Goal: Contribute content: Add original content to the website for others to see

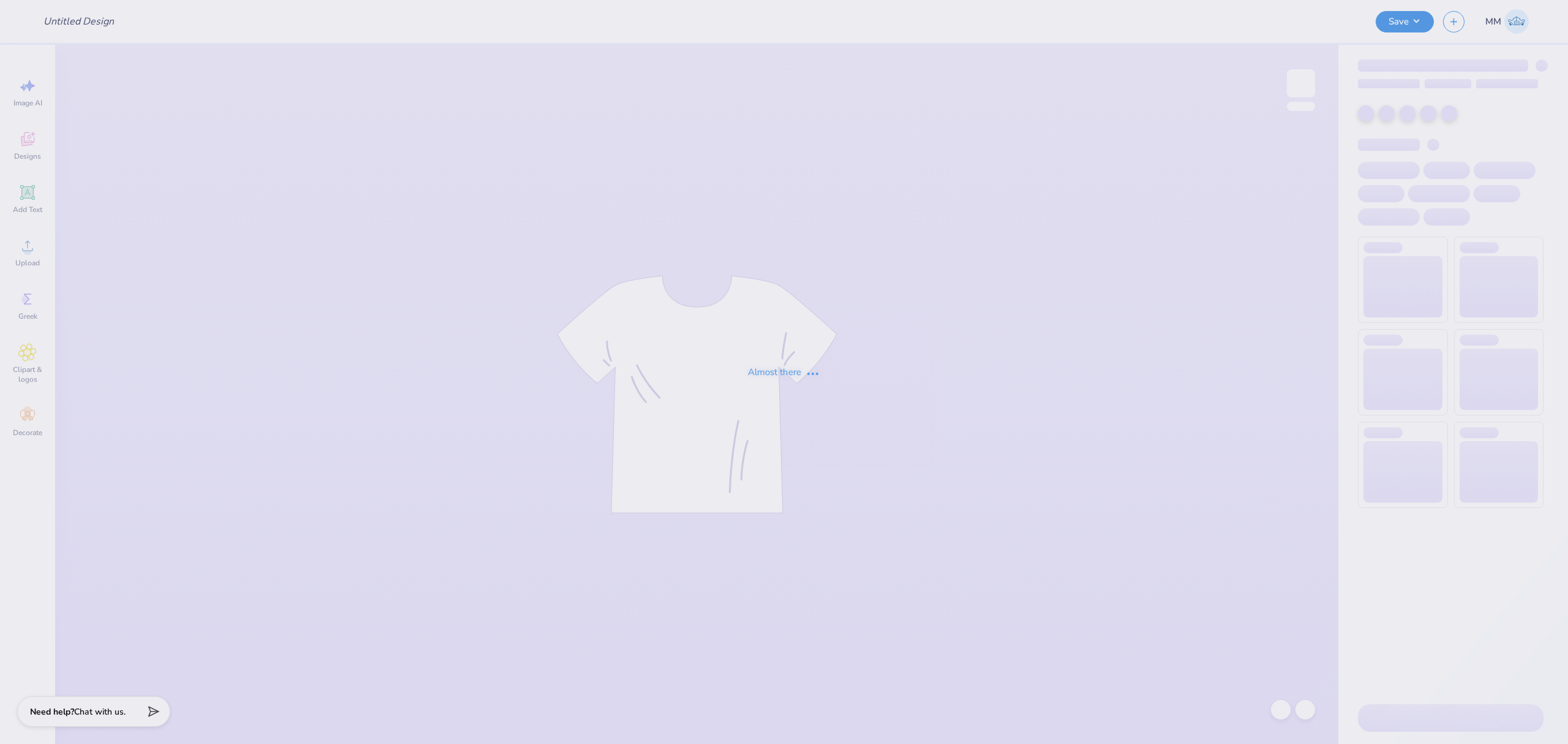
type input "Student Bar Association"
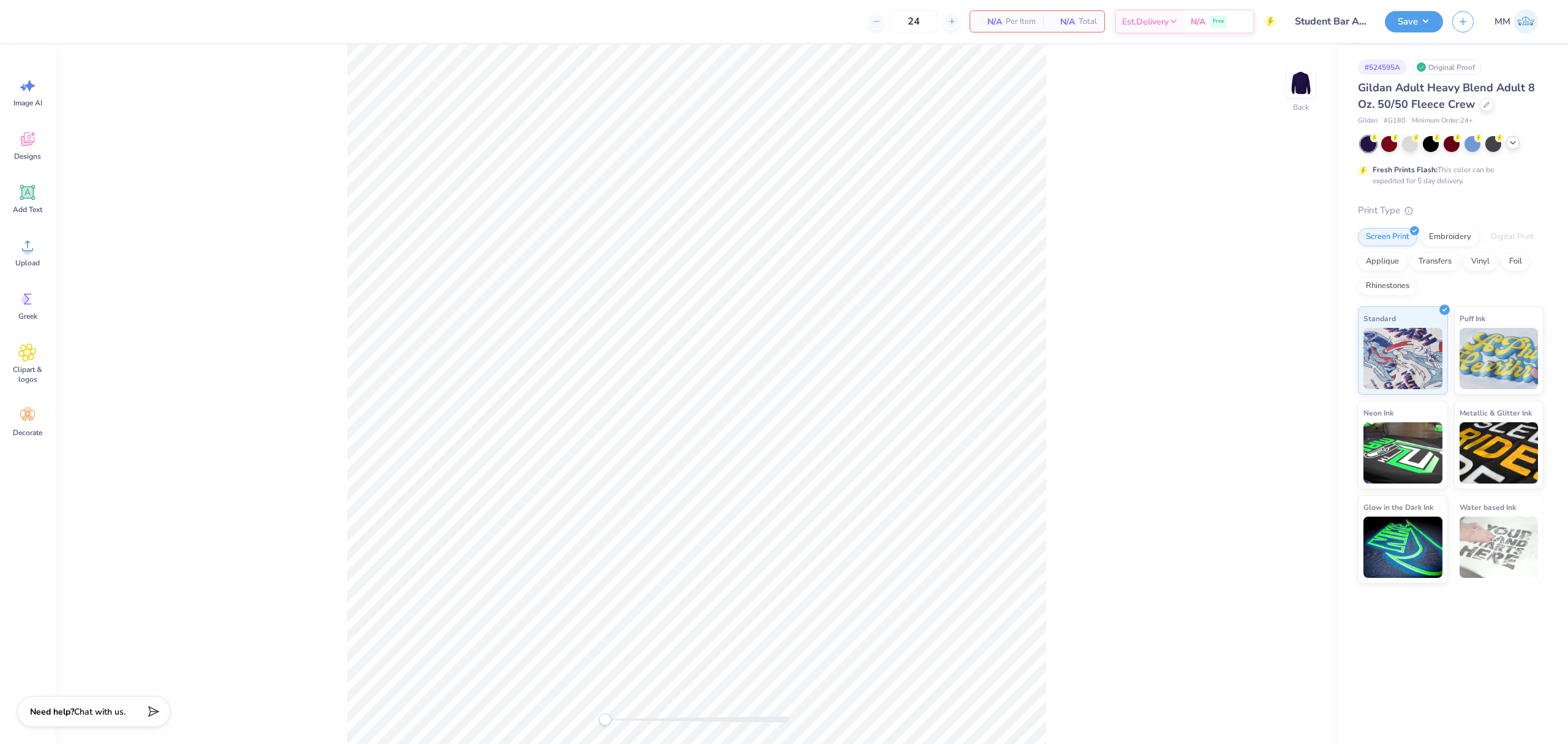
click at [1510, 144] on icon at bounding box center [1513, 143] width 10 height 10
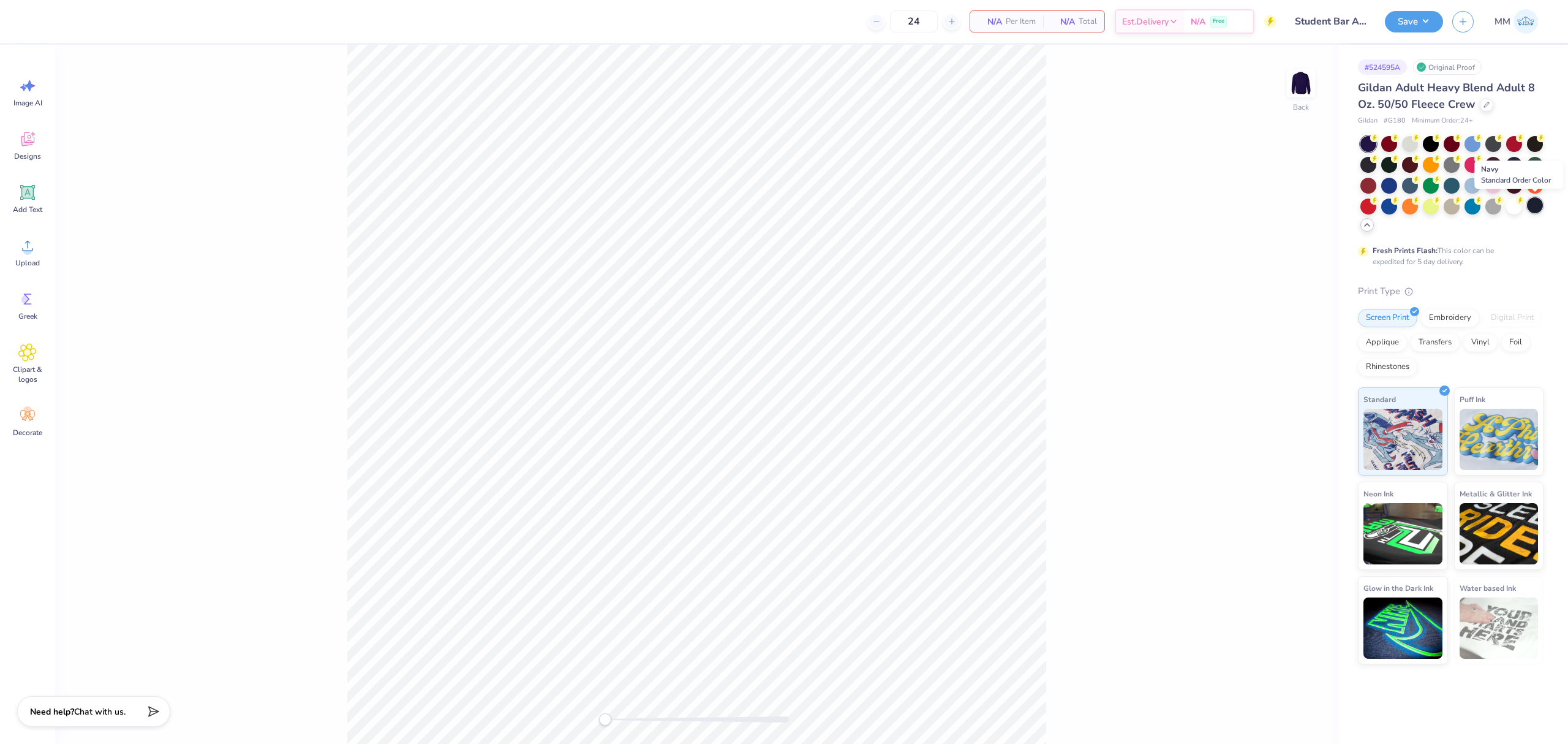
click at [1536, 207] on div at bounding box center [1535, 205] width 16 height 16
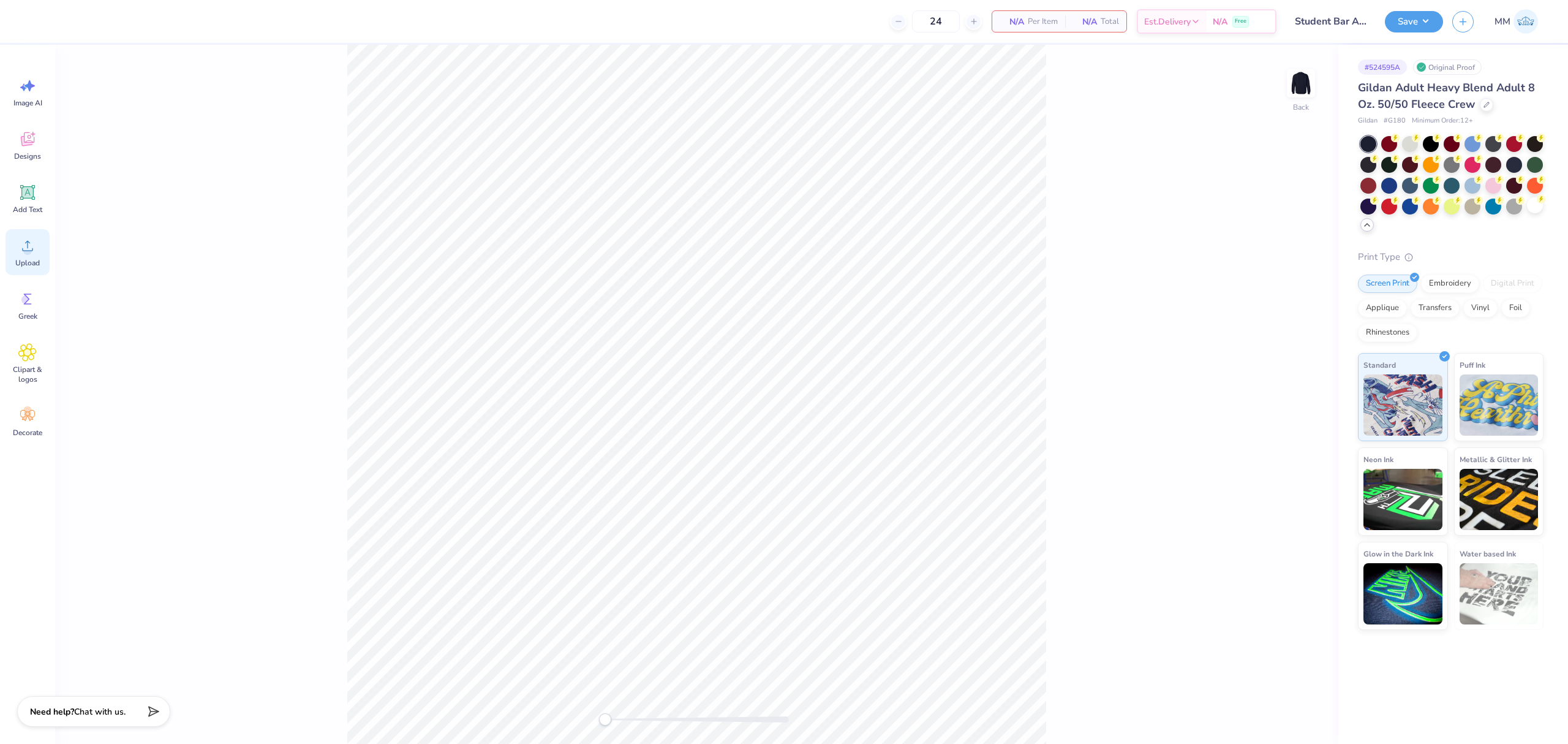
click at [42, 255] on div "Upload" at bounding box center [28, 252] width 44 height 46
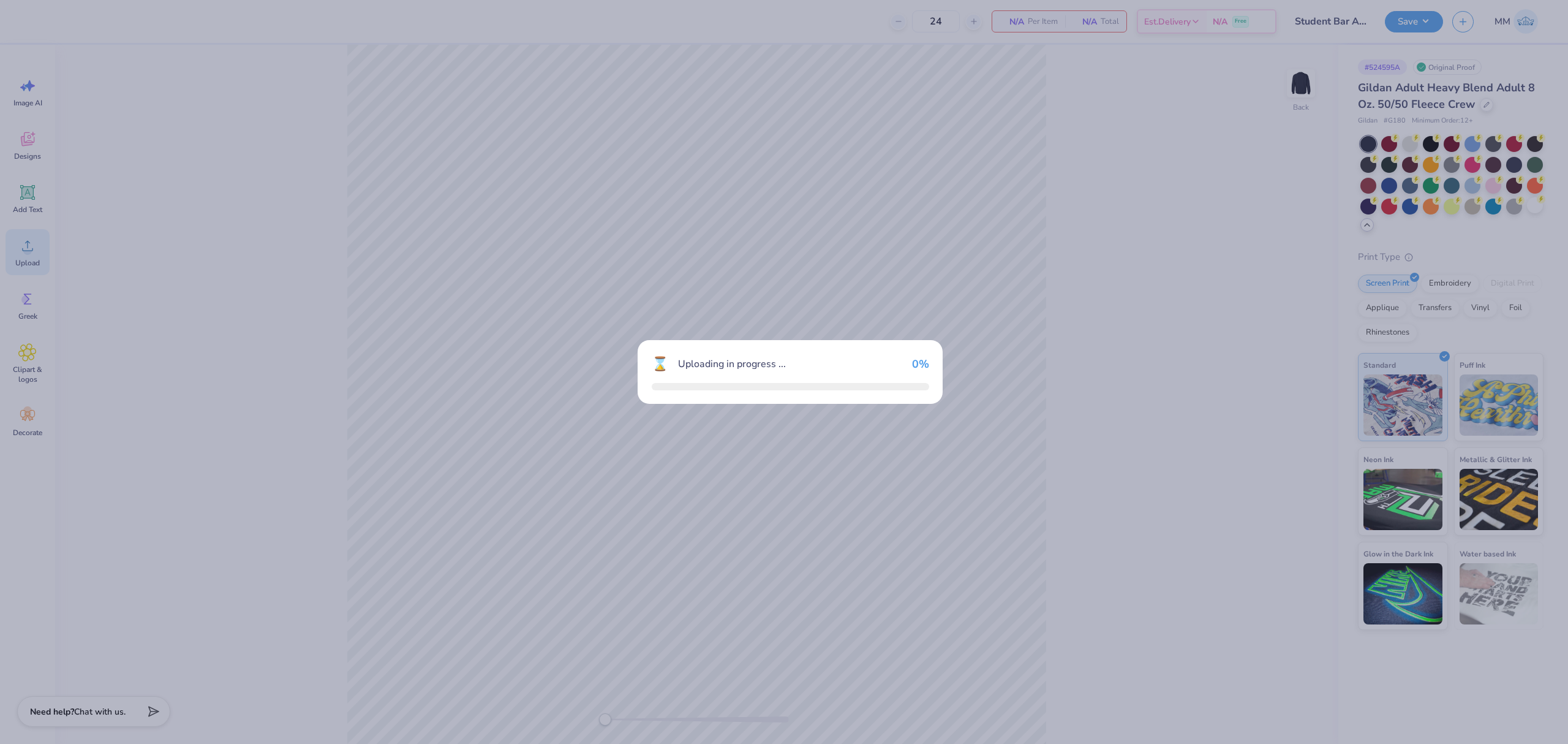
click at [390, 336] on div "⌛ Uploading in progress ... 0 %" at bounding box center [784, 372] width 1568 height 744
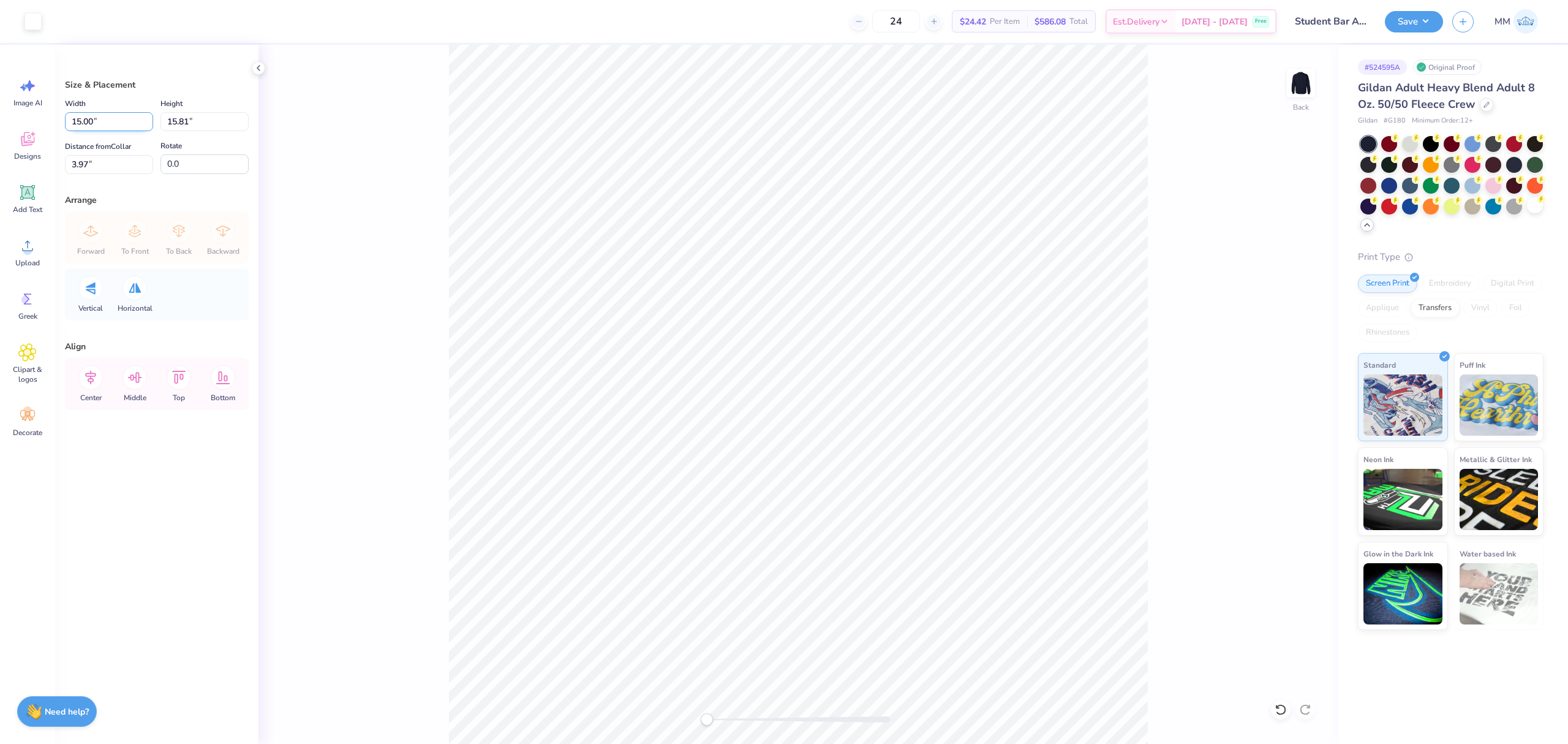
click at [132, 130] on input "15.00" at bounding box center [109, 121] width 88 height 19
type input "12.00"
type input "12.65"
type input "5.55"
click at [92, 155] on input "5.55" at bounding box center [109, 164] width 88 height 19
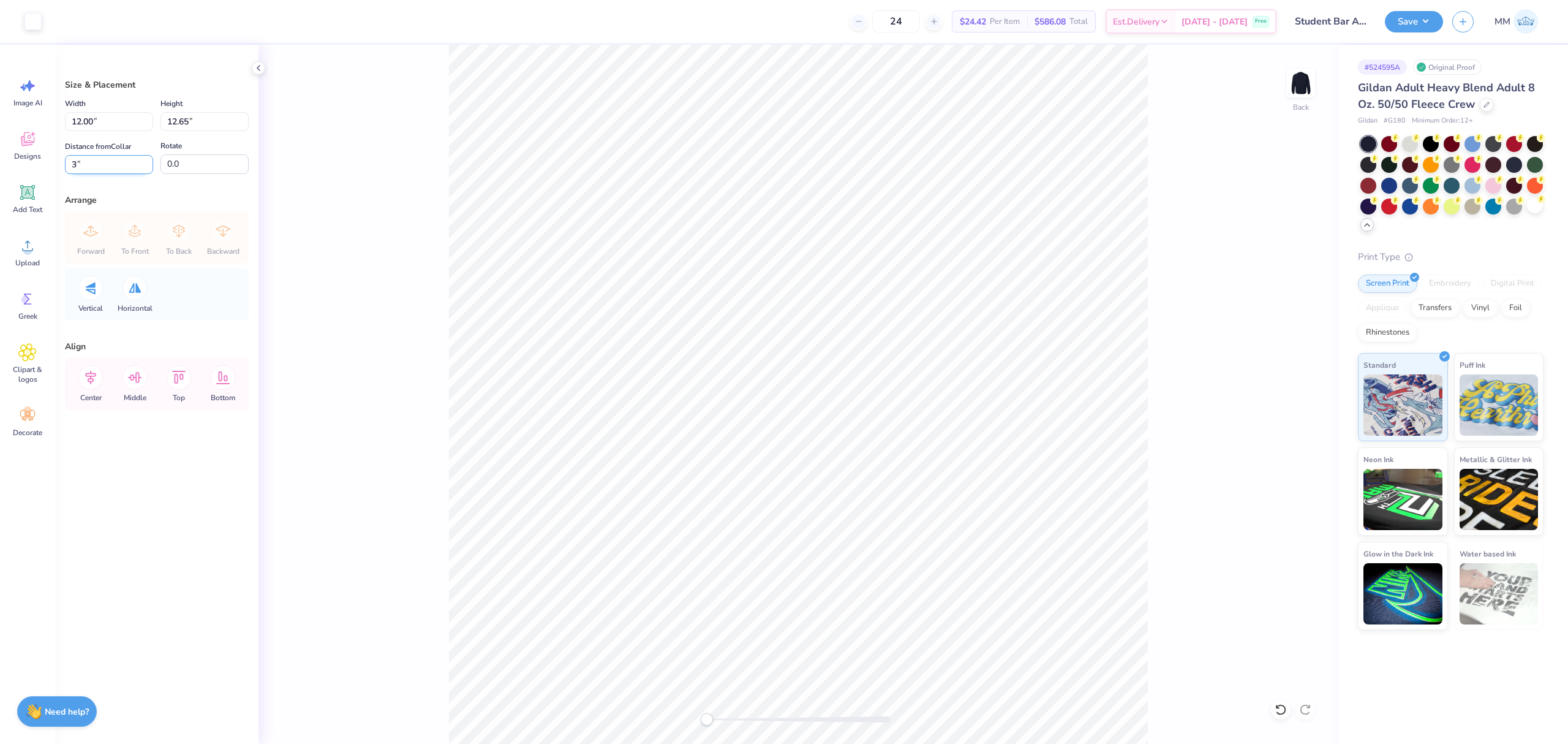
type input "3"
click at [81, 120] on input "12.00" at bounding box center [109, 121] width 88 height 19
type input "11.00"
type input "11.60"
click at [87, 168] on input "3.53" at bounding box center [109, 164] width 88 height 19
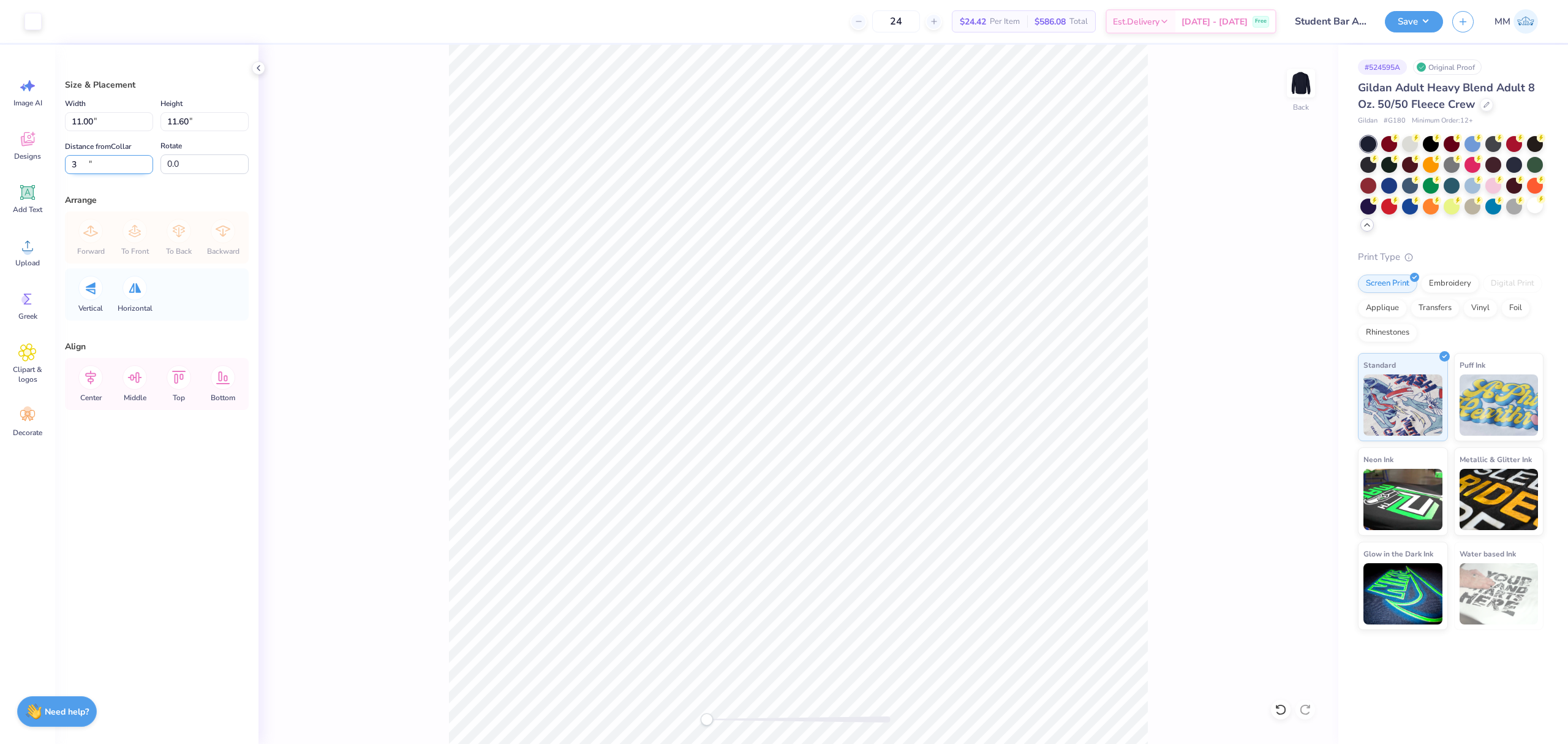
type input "3"
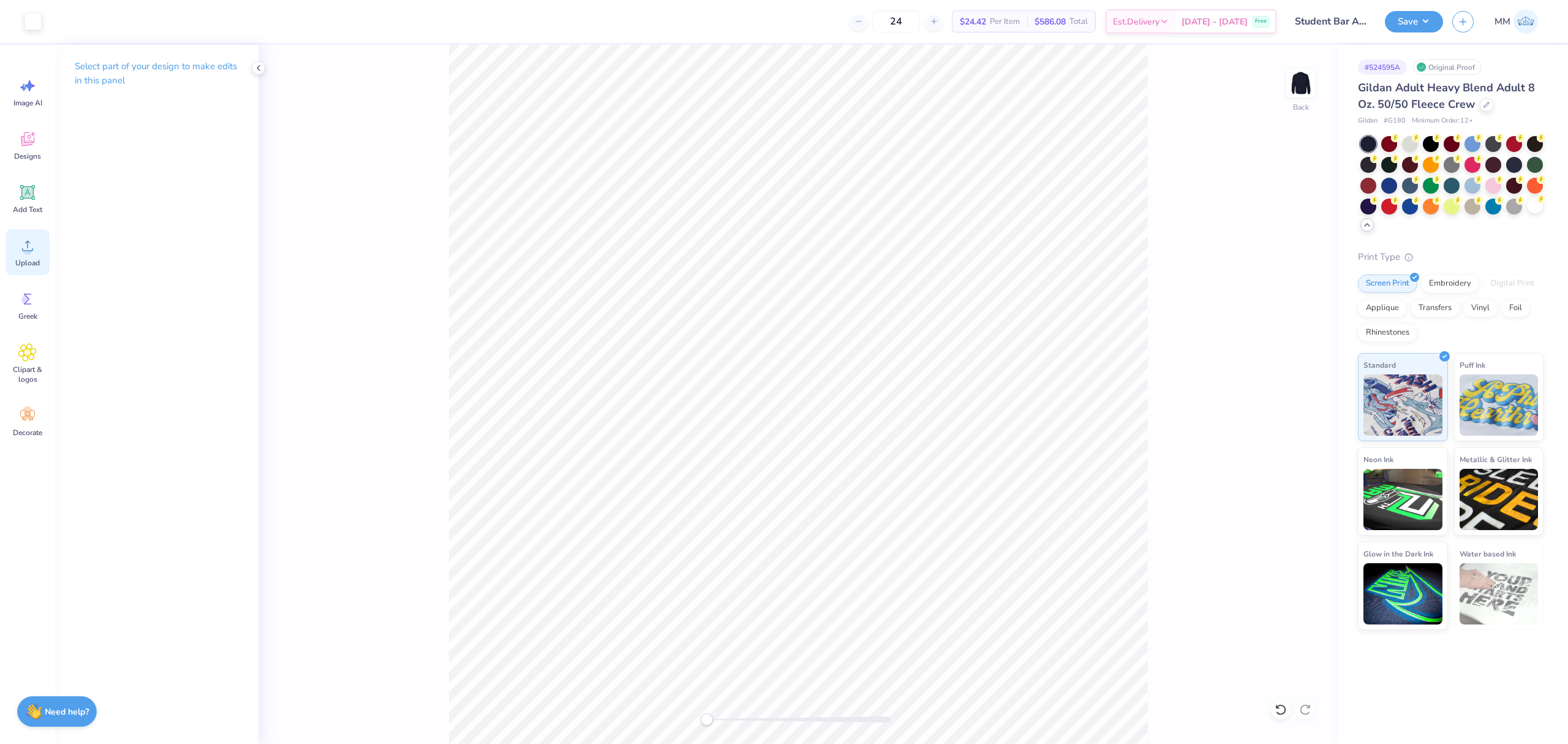
click at [29, 241] on icon at bounding box center [28, 245] width 19 height 19
click at [33, 194] on icon at bounding box center [27, 192] width 15 height 15
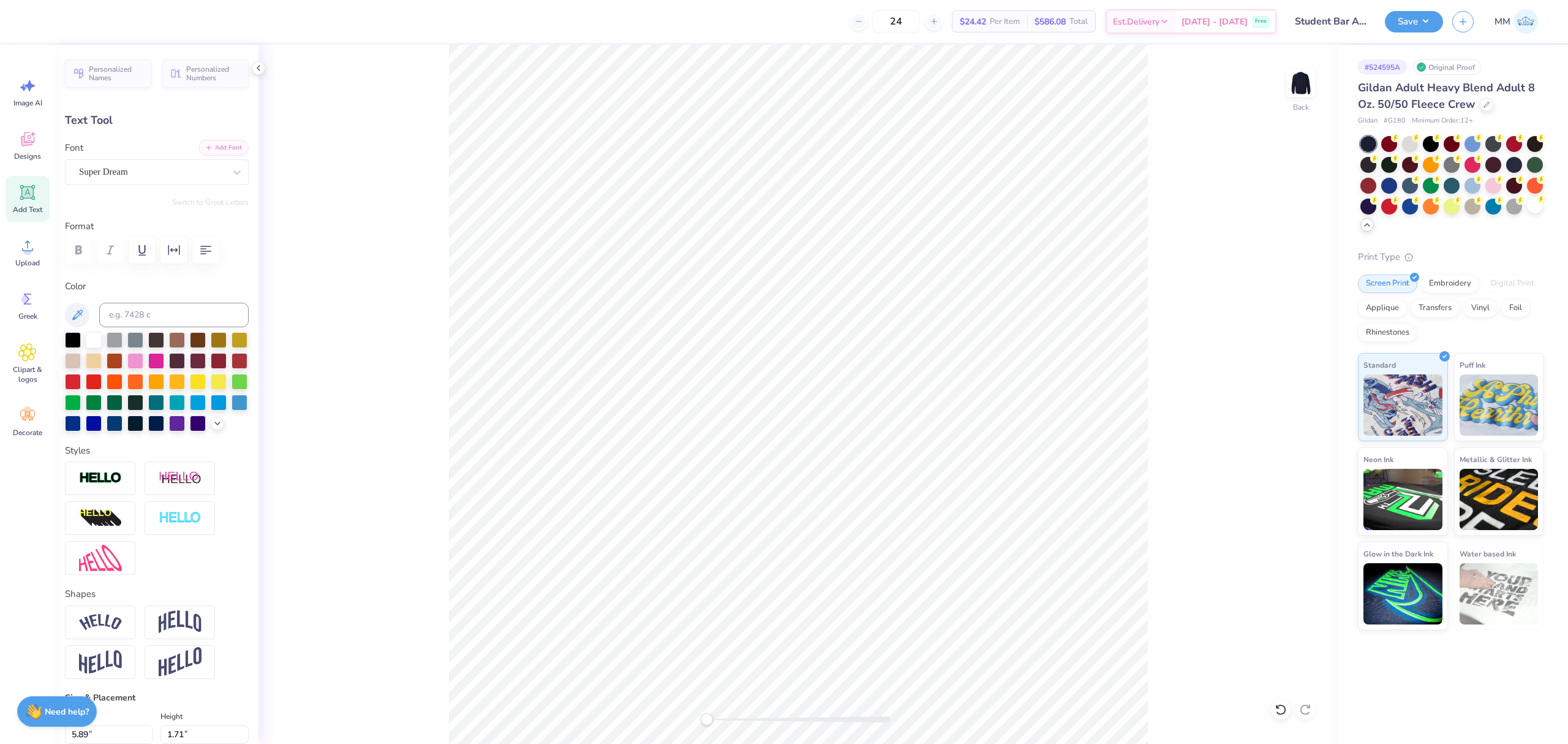
click at [226, 144] on button "Add Font" at bounding box center [223, 147] width 50 height 16
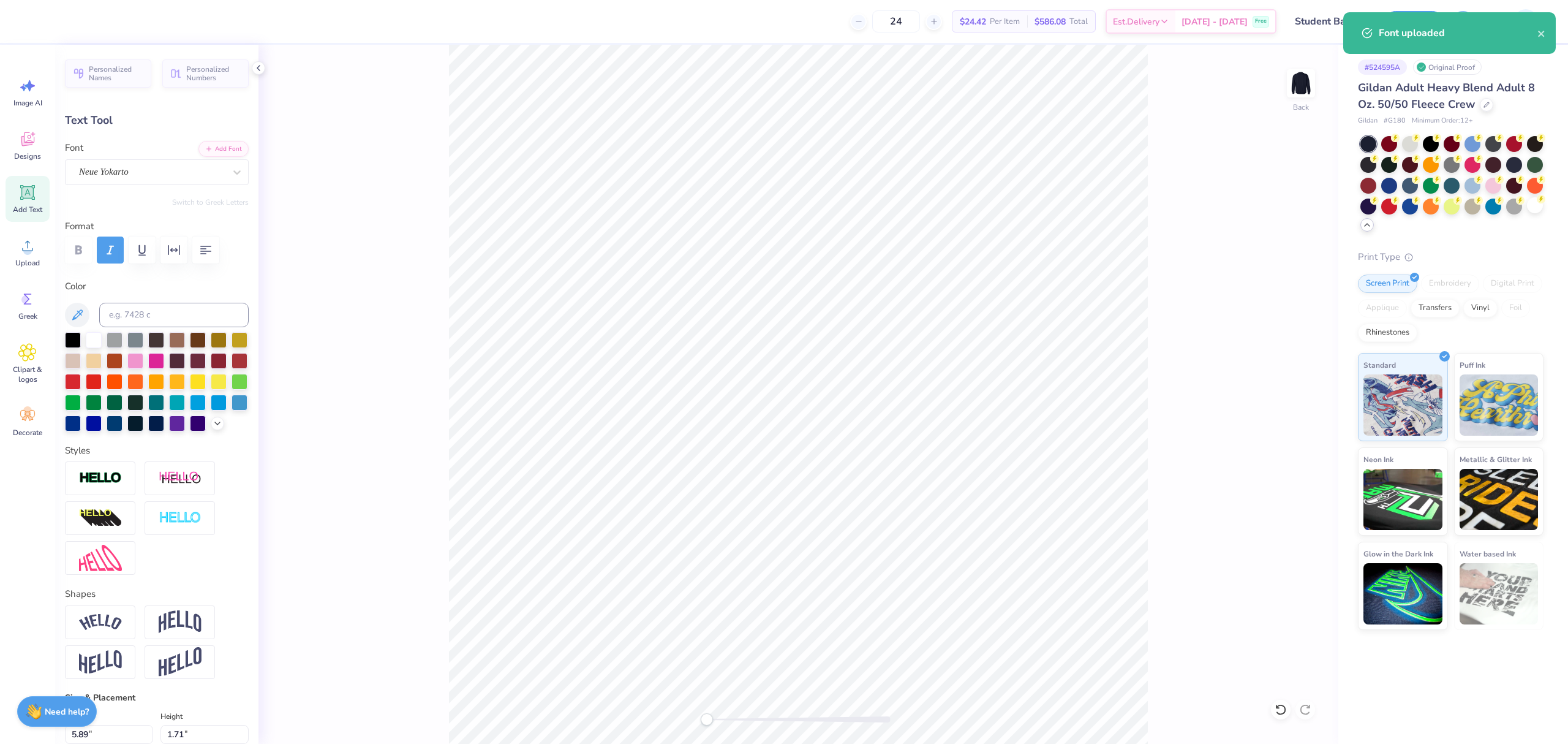
type textarea "at [GEOGRAPHIC_DATA]"
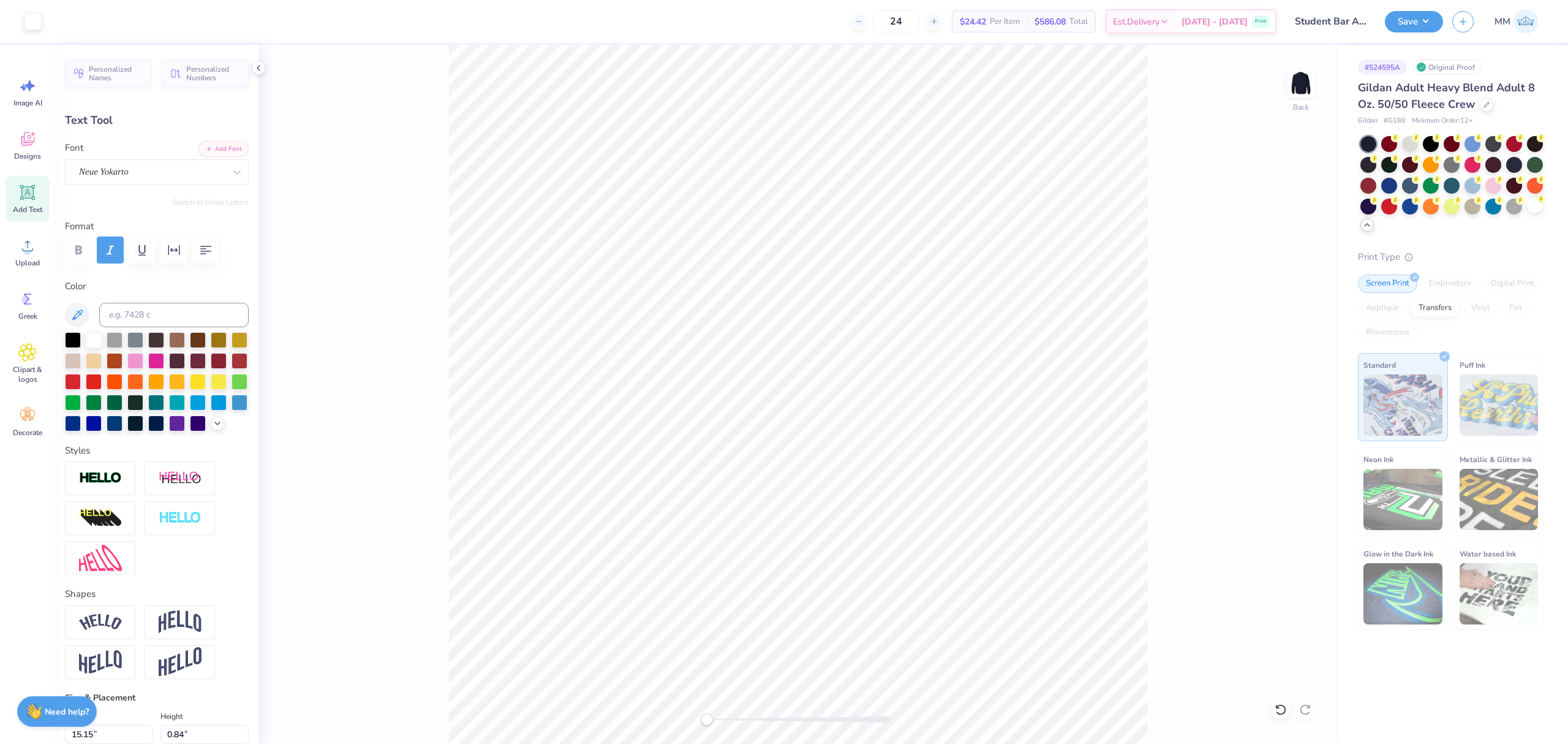
type input "15.15"
type input "0.84"
type input "17.25"
type input "8.13"
type input "0.45"
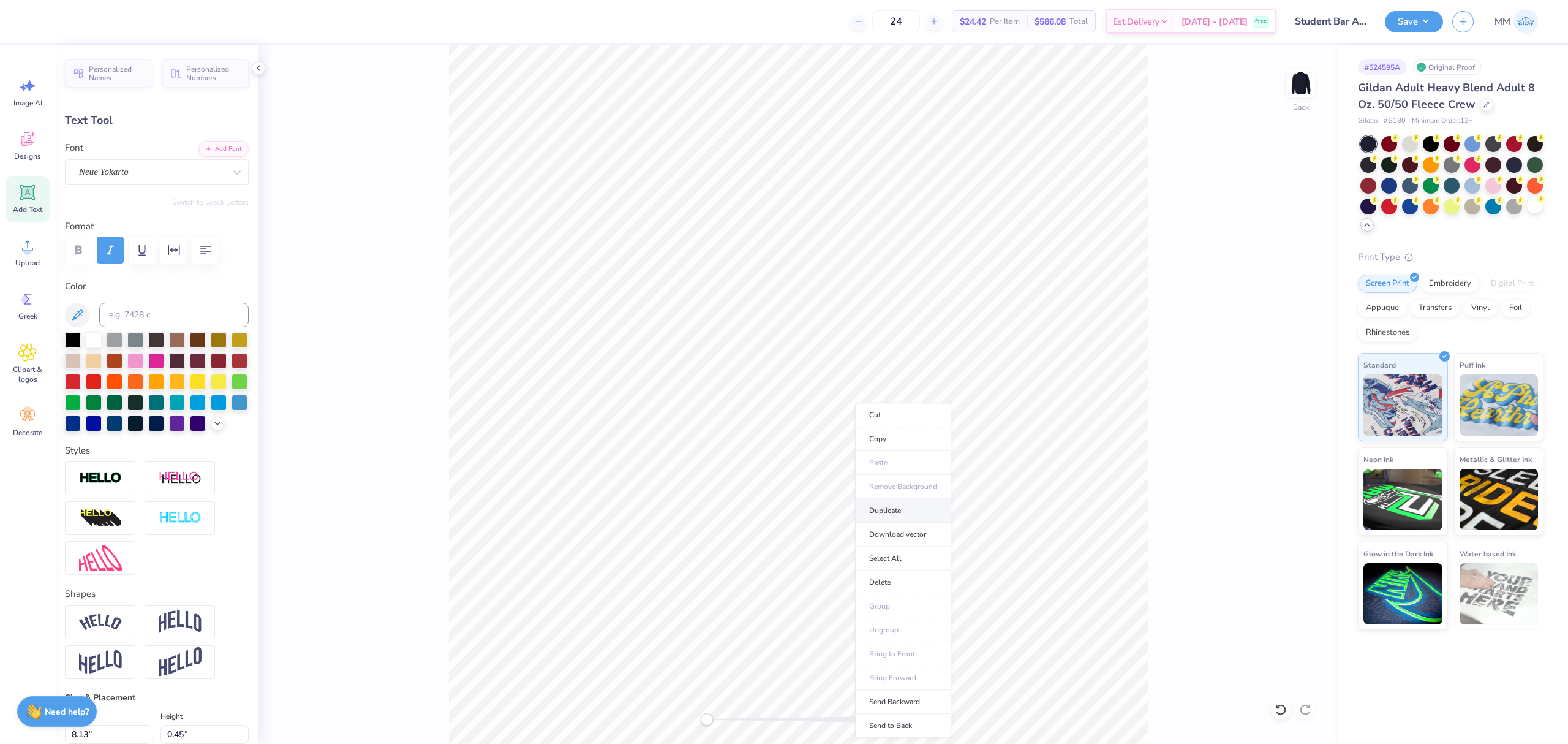
click at [885, 510] on li "Duplicate" at bounding box center [903, 510] width 96 height 24
type input "15.97"
type textarea "®"
drag, startPoint x: 715, startPoint y: 717, endPoint x: 754, endPoint y: 721, distance: 39.2
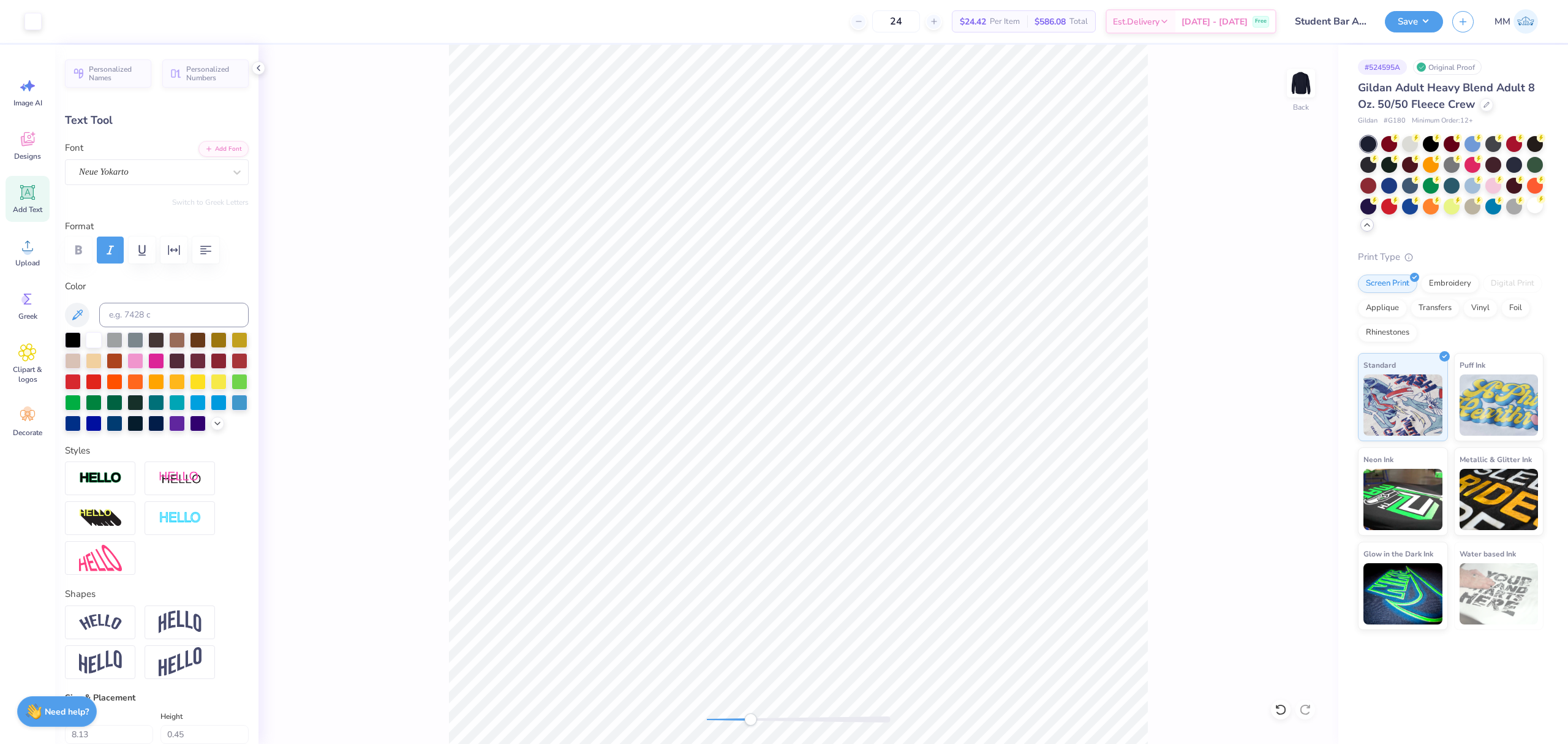
click at [754, 721] on div at bounding box center [799, 719] width 184 height 6
type input "0.48"
type input "0.47"
type input "15.96"
type input "0.29"
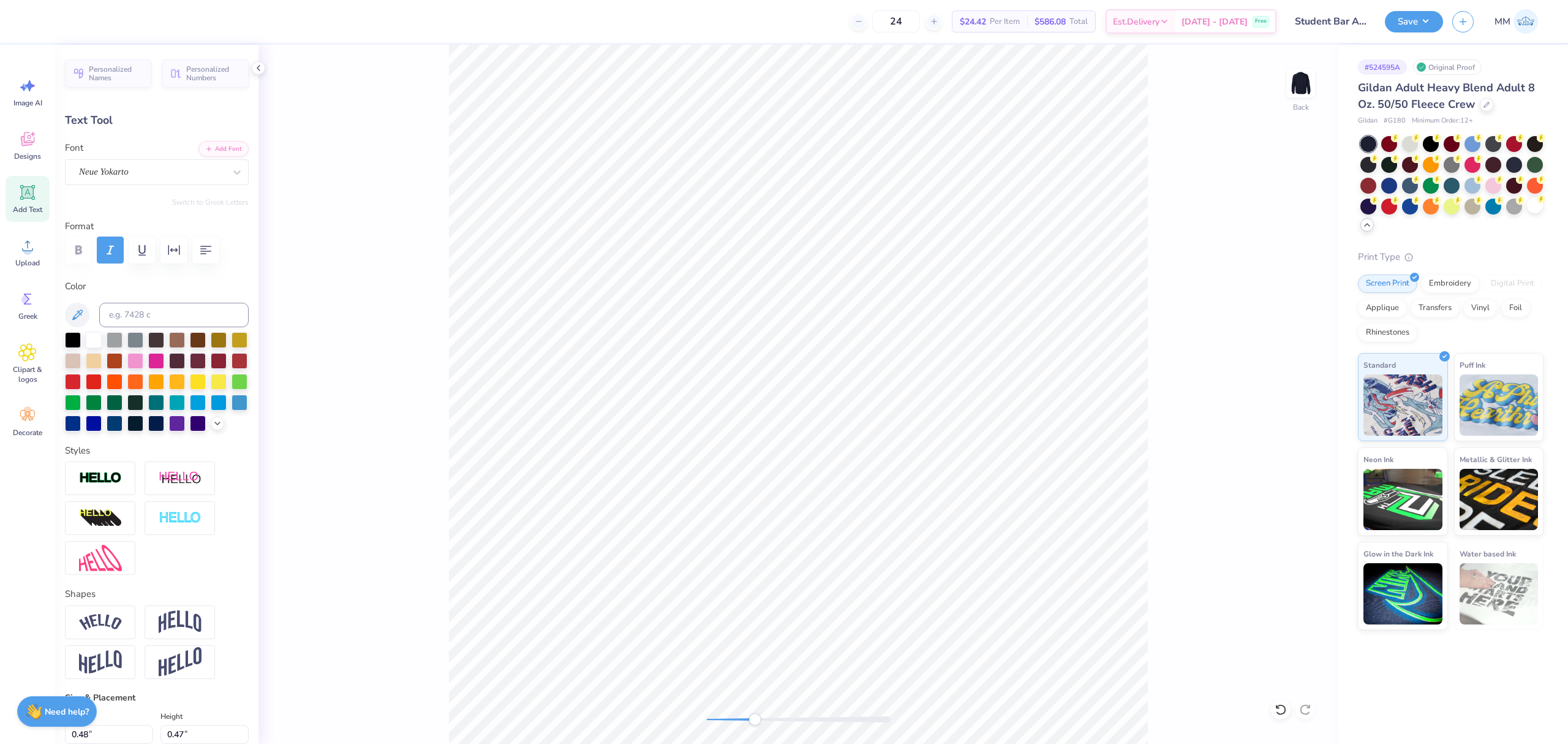
type input "0.29"
type input "16.14"
type input "0.24"
type input "0.23"
type input "15.19"
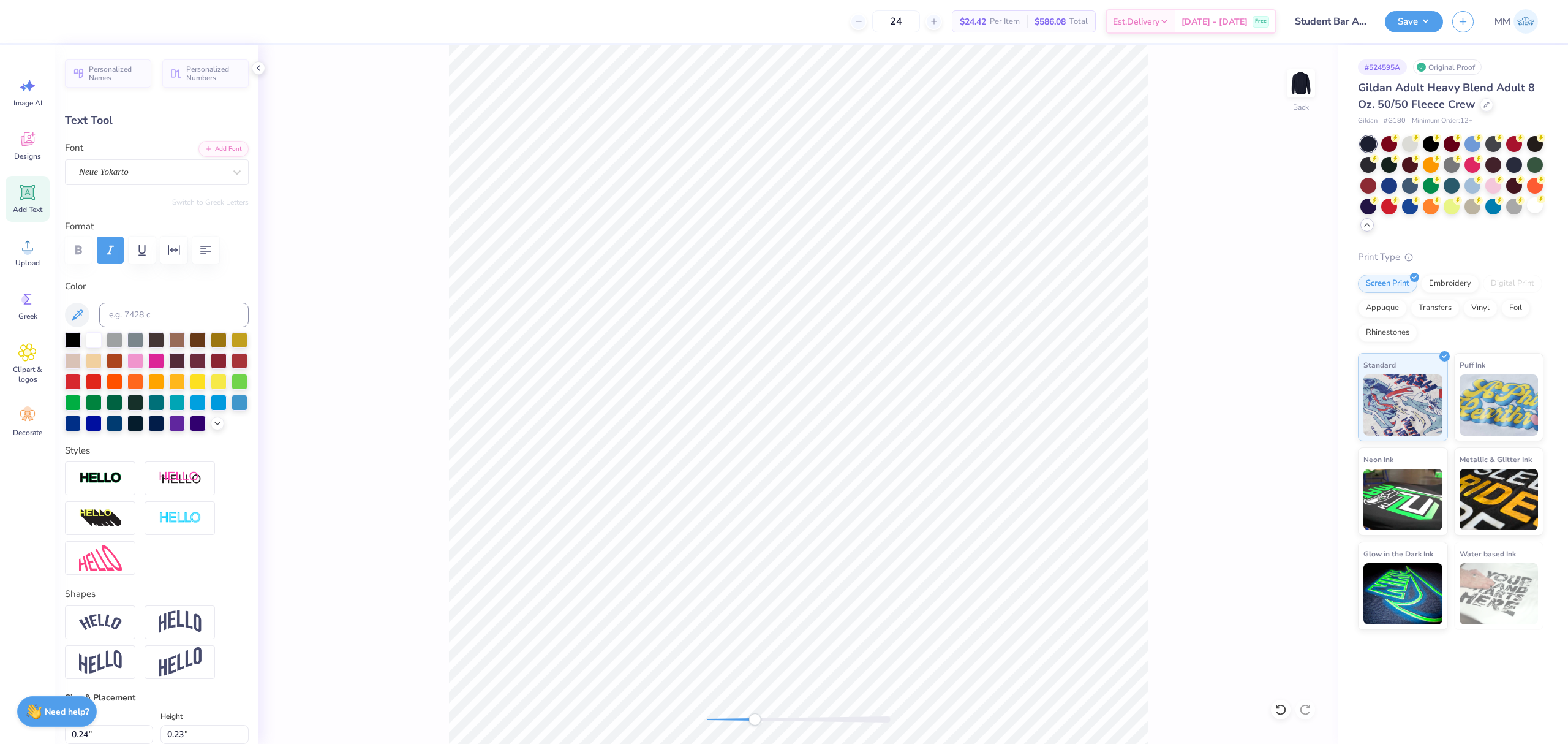
type input "8.13"
type input "0.45"
type input "14.97"
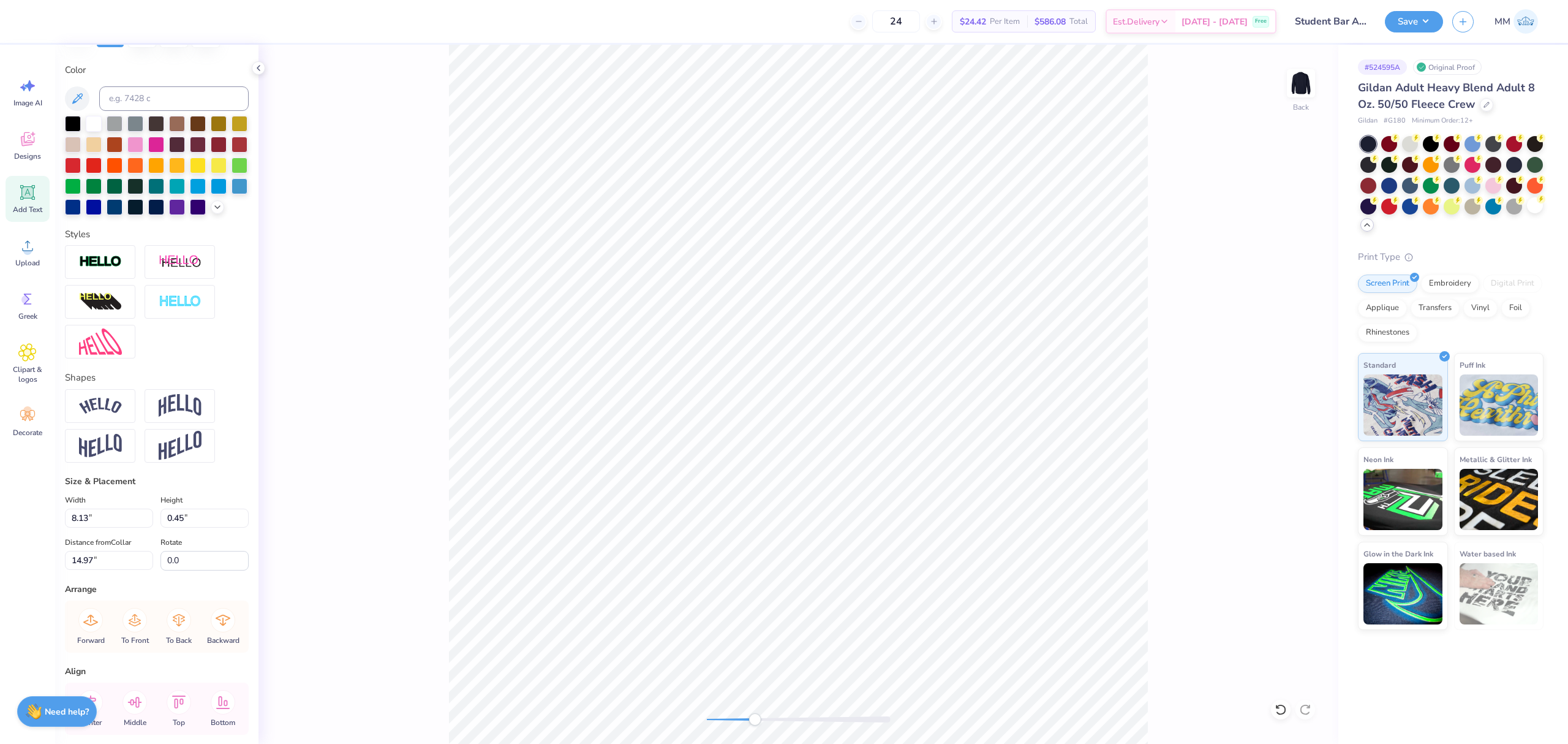
scroll to position [290, 0]
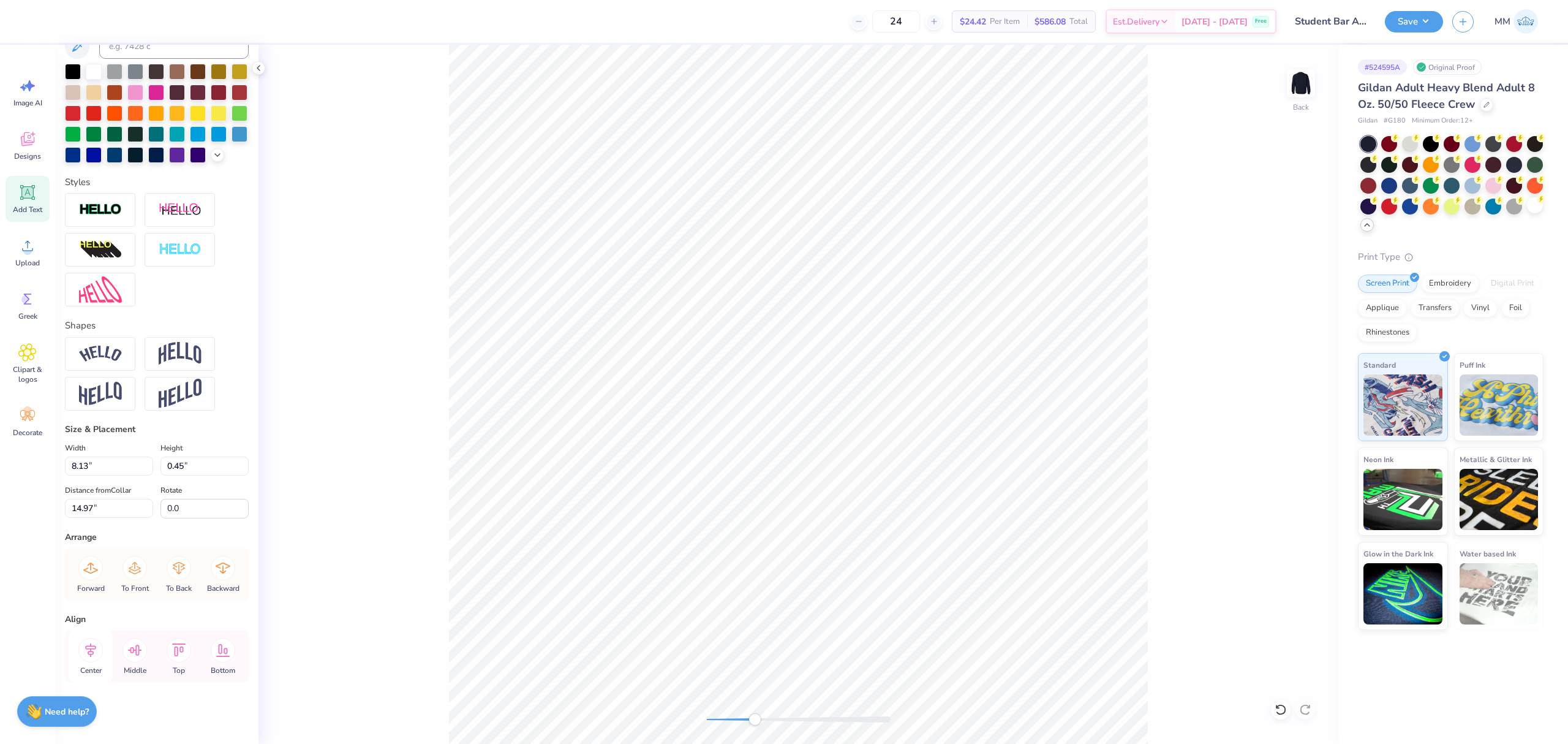
click at [94, 645] on icon at bounding box center [90, 650] width 24 height 24
type input "0.24"
type input "0.23"
type input "15.19"
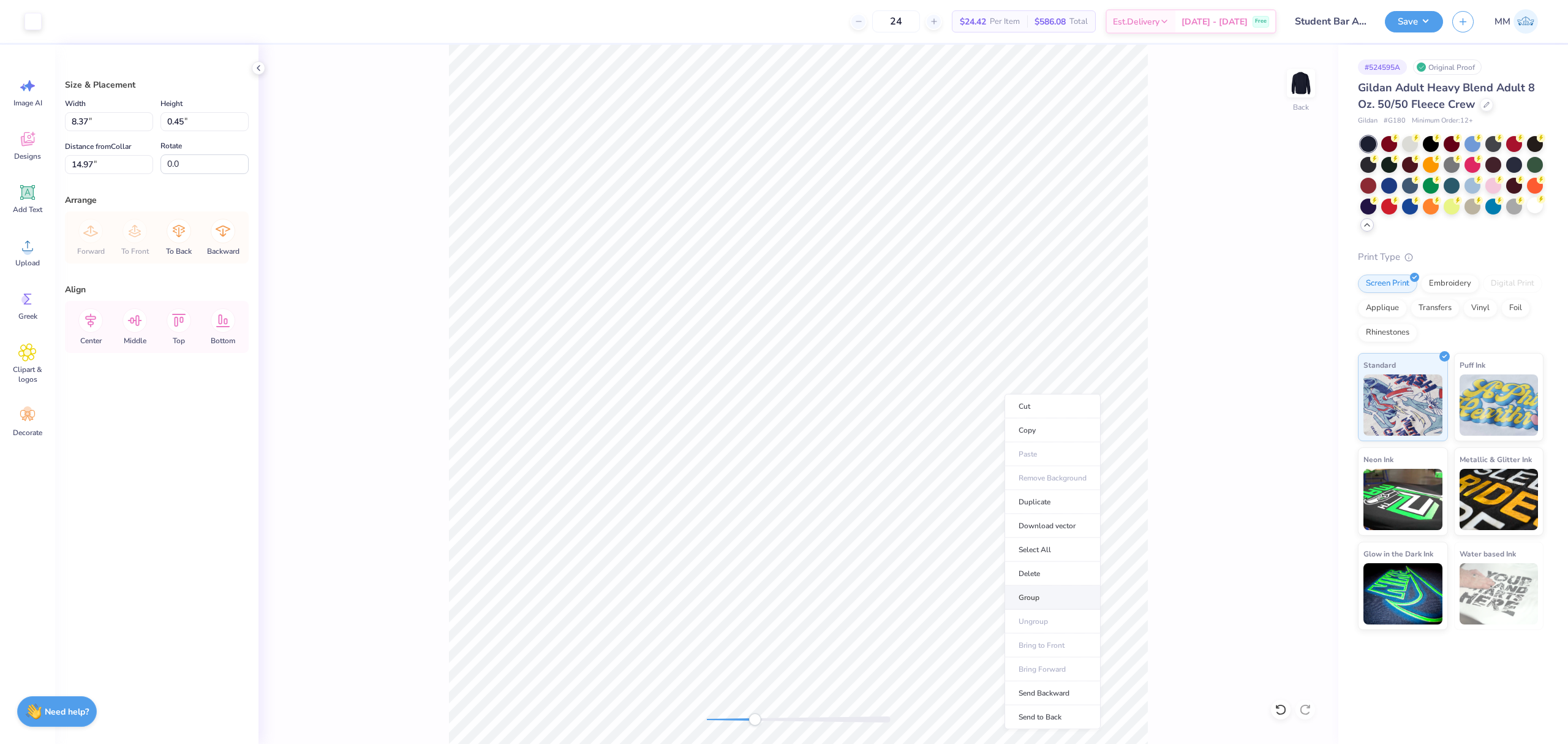
click at [1040, 596] on li "Group" at bounding box center [1052, 598] width 96 height 24
click at [754, 723] on div "Accessibility label" at bounding box center [755, 719] width 12 height 12
click at [665, 717] on div "Back" at bounding box center [799, 394] width 1080 height 699
type input "6.66"
type input "0.36"
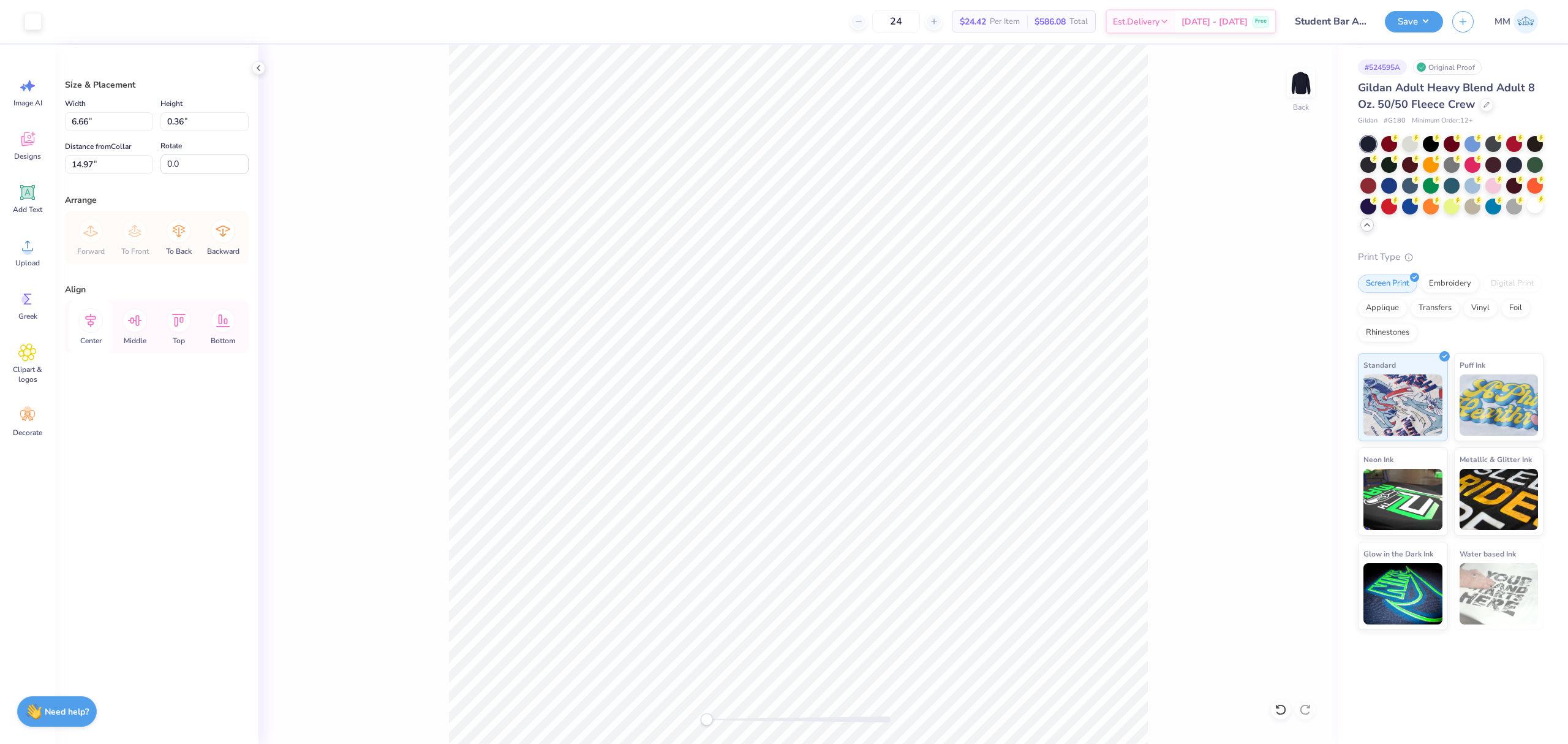
click at [88, 314] on icon at bounding box center [90, 320] width 24 height 24
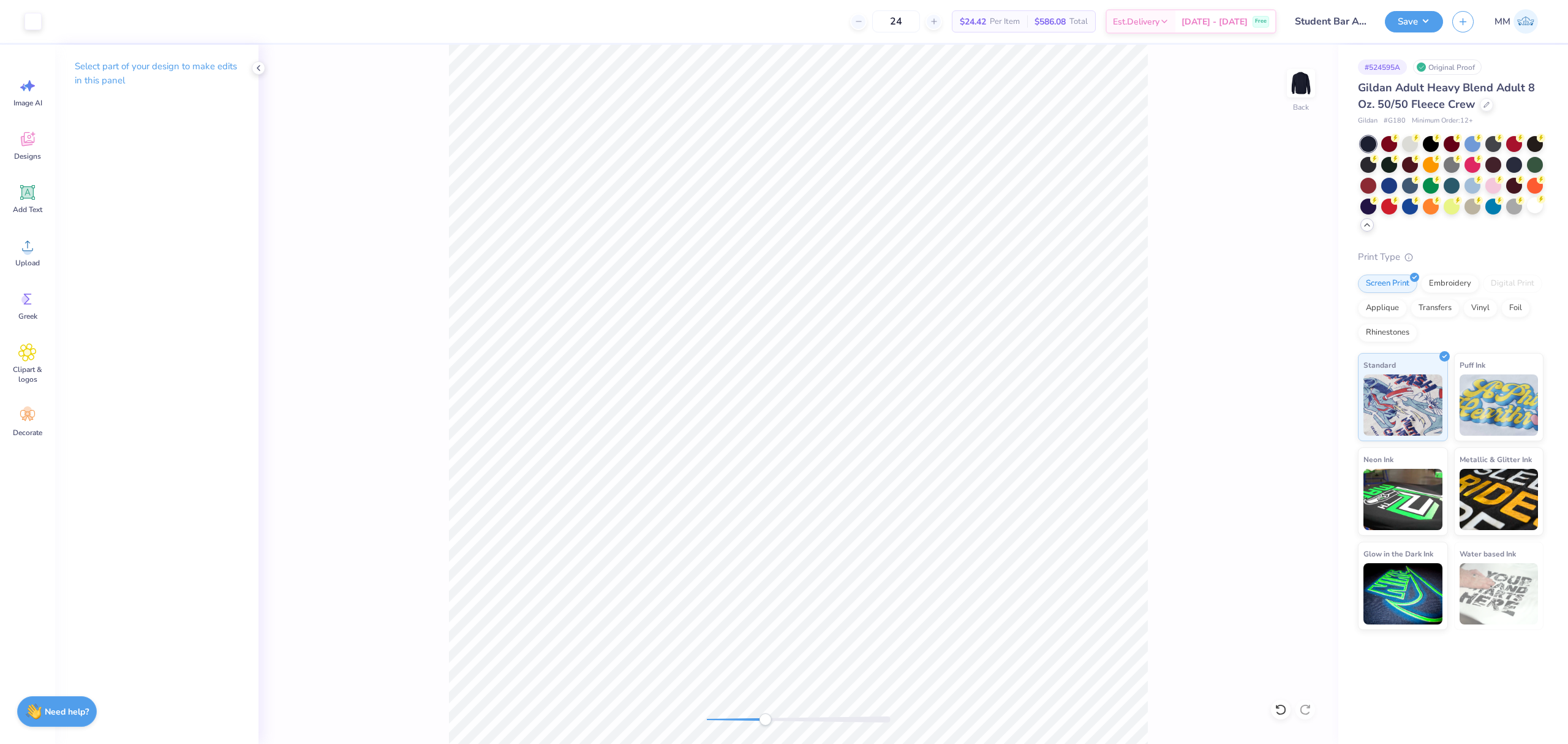
drag, startPoint x: 754, startPoint y: 722, endPoint x: 765, endPoint y: 722, distance: 11.0
click at [765, 722] on div at bounding box center [799, 719] width 184 height 6
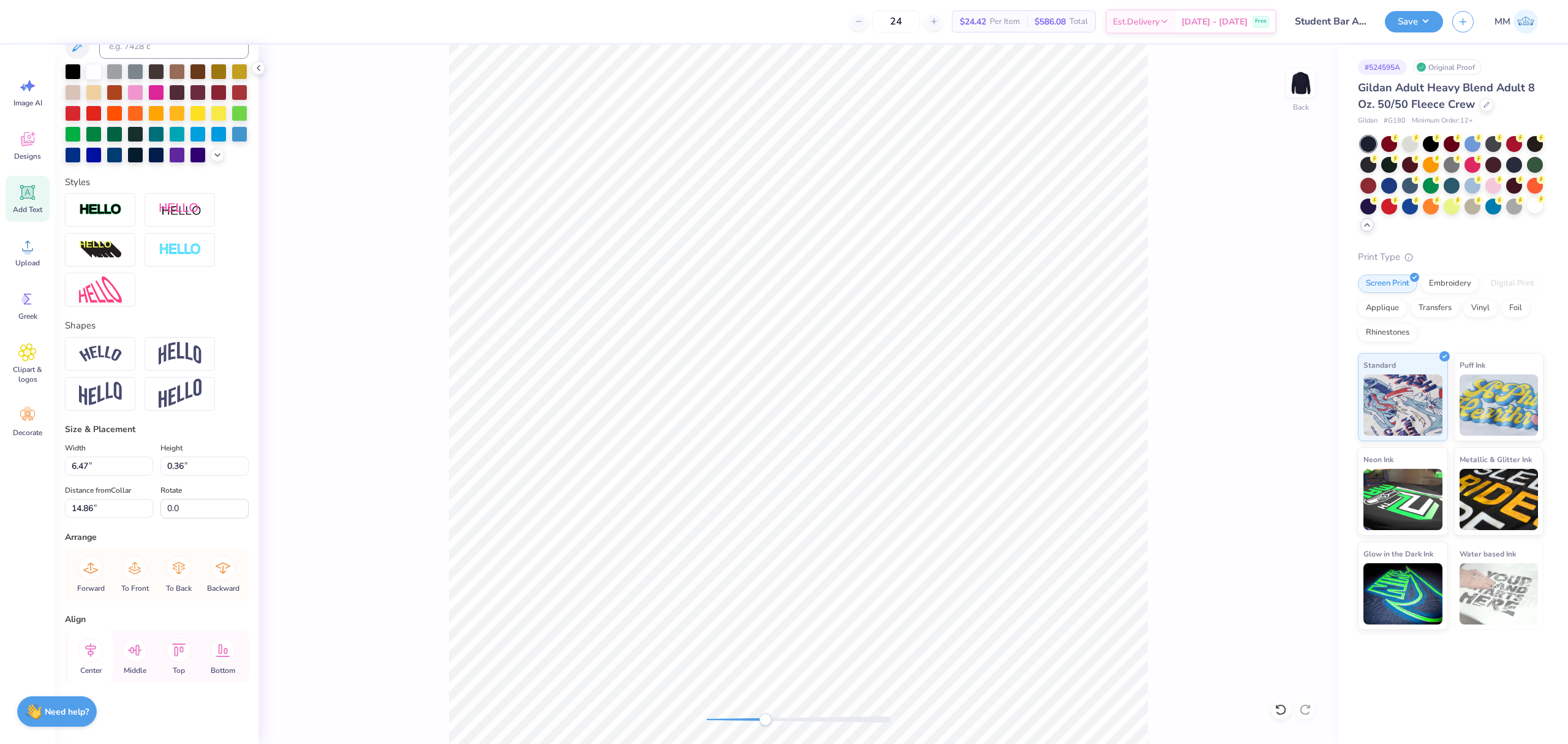
click at [86, 641] on icon at bounding box center [90, 650] width 24 height 24
click at [102, 655] on icon at bounding box center [90, 650] width 24 height 24
click at [96, 650] on icon at bounding box center [90, 650] width 24 height 24
type input "0.19"
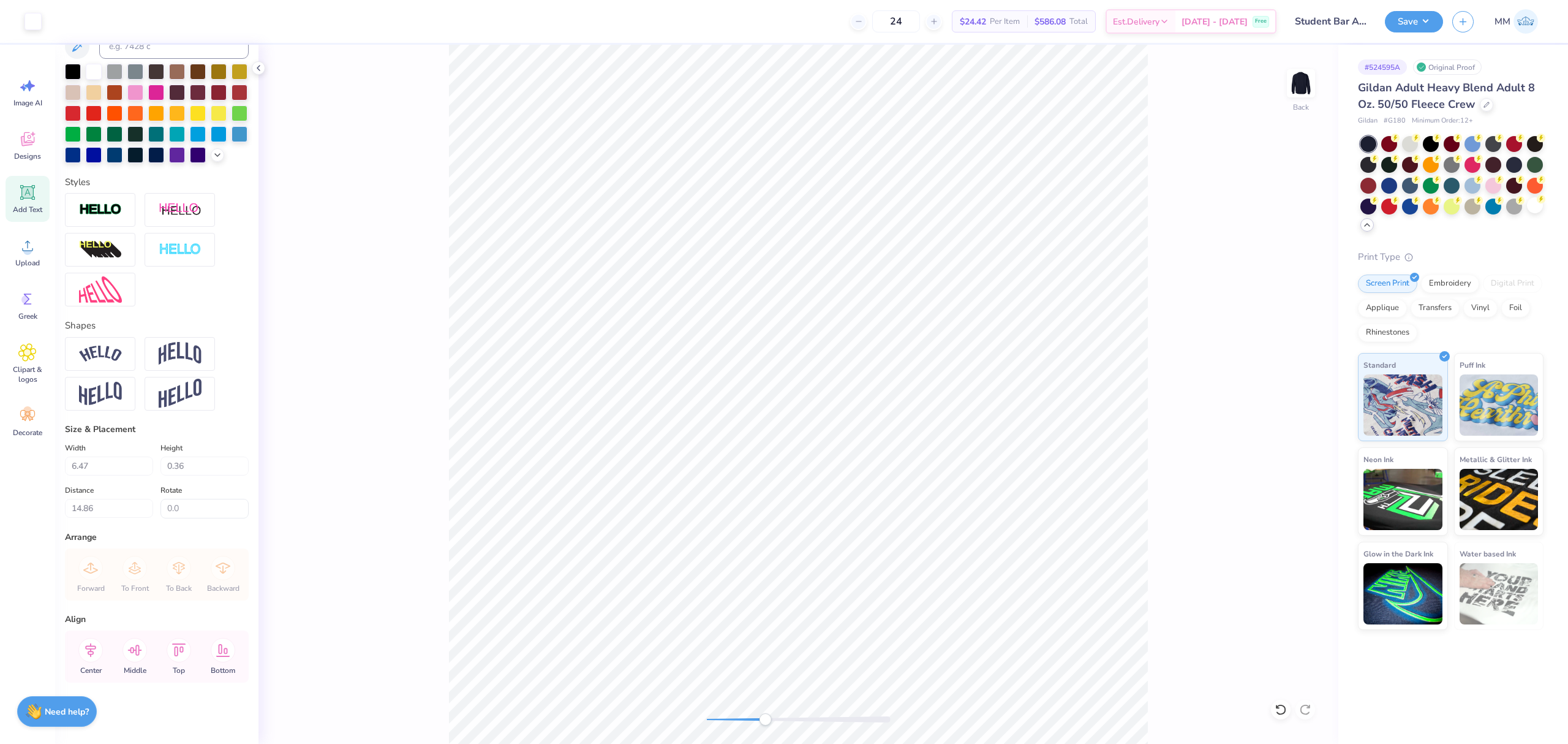
type input "15.03"
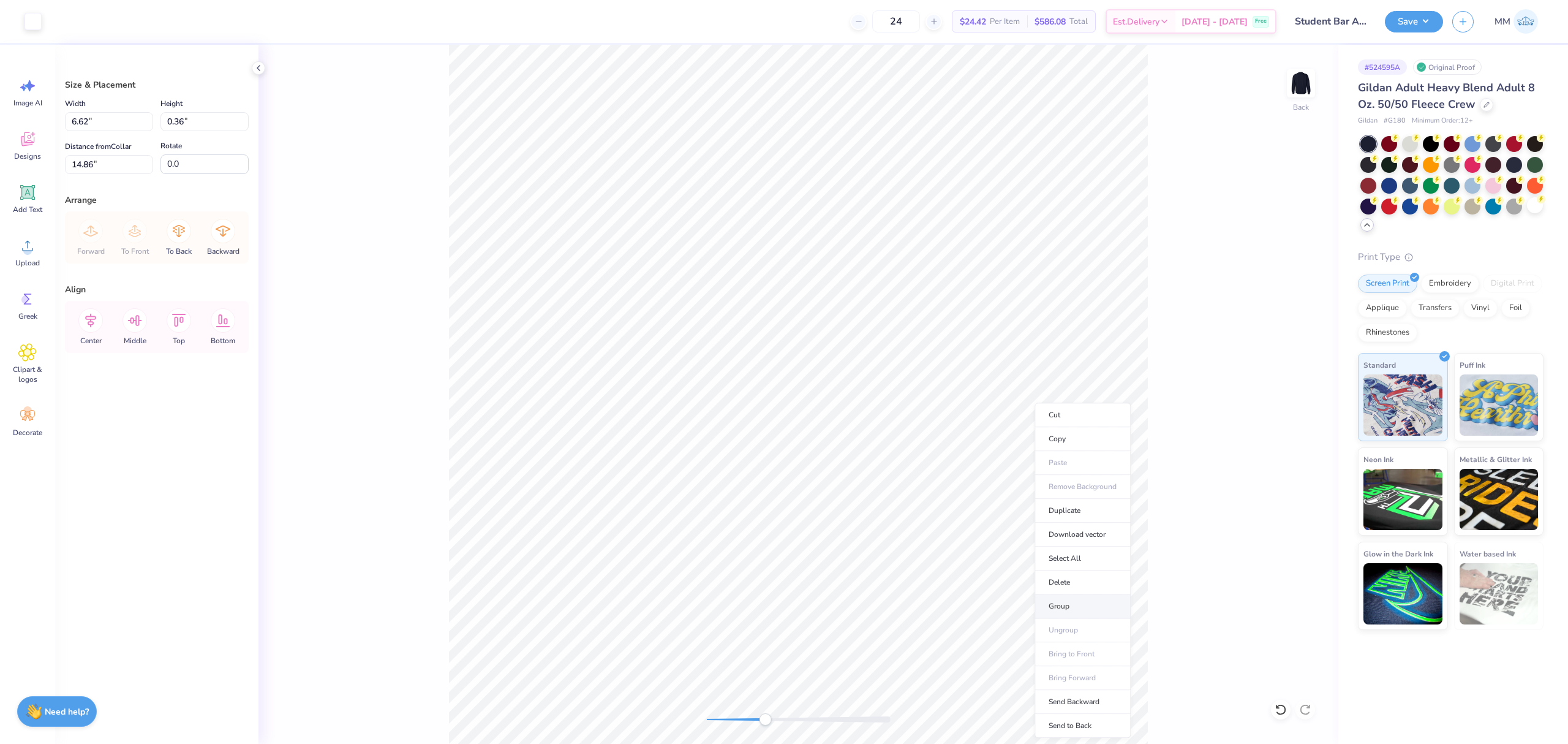
click at [1065, 613] on li "Group" at bounding box center [1082, 606] width 96 height 24
click at [681, 709] on div "Back" at bounding box center [799, 394] width 1080 height 699
type input "11.00"
type input "12.22"
type input "3.00"
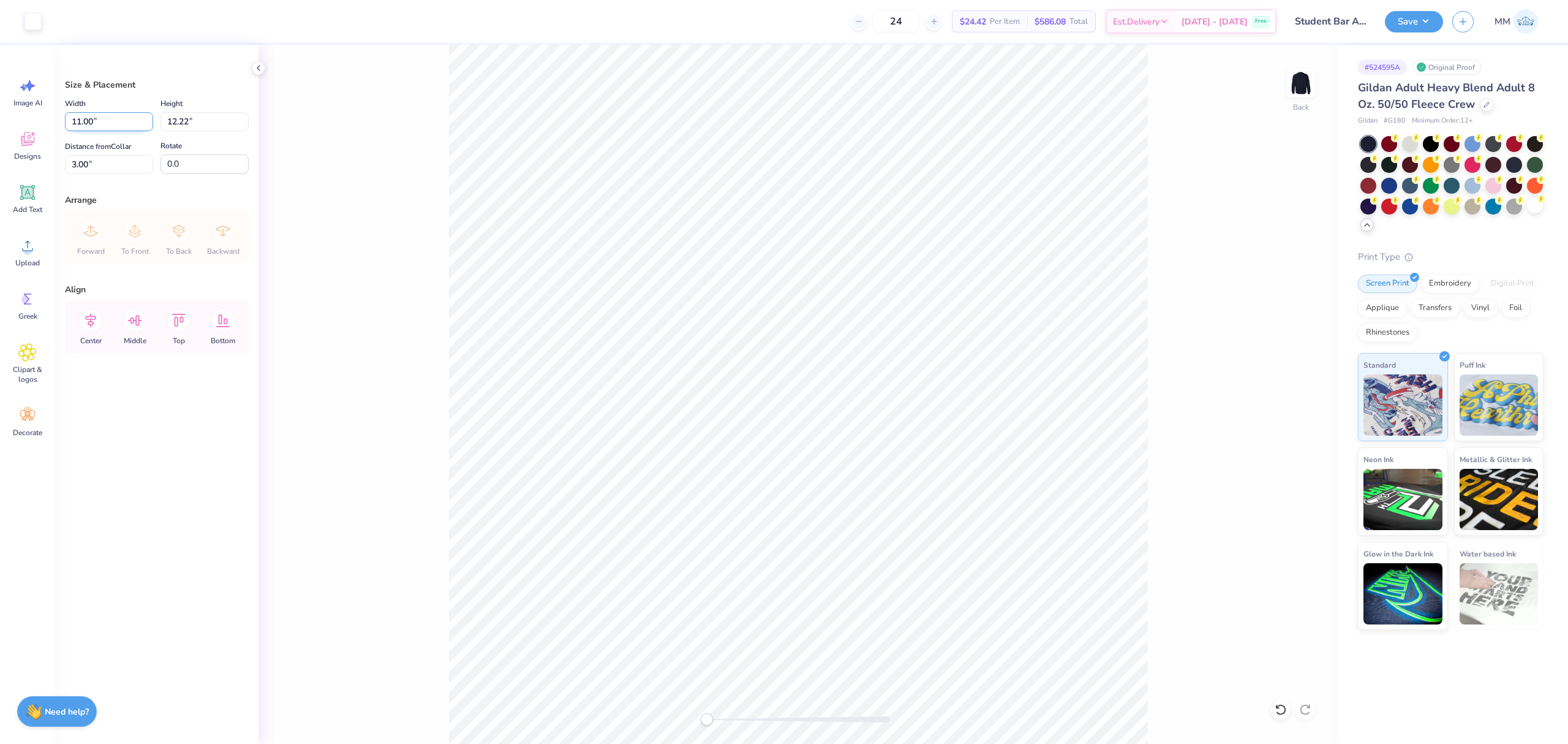
click at [120, 112] on input "11.00" at bounding box center [109, 121] width 88 height 19
type input "12.00"
type input "13.33"
click at [106, 167] on input "2.44" at bounding box center [109, 164] width 88 height 19
type input "2.00"
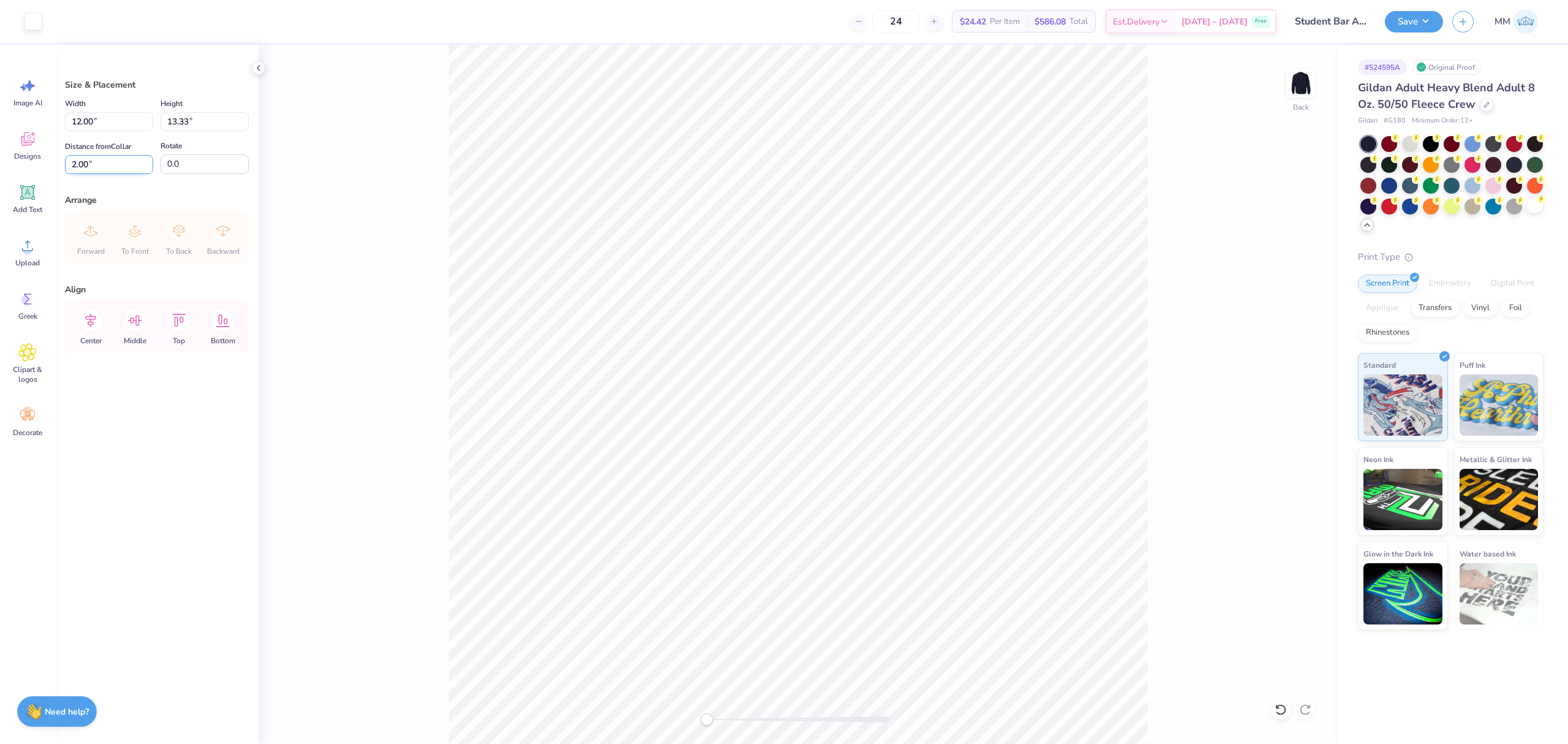
click at [93, 164] on input "2.00" at bounding box center [109, 164] width 88 height 19
type input "3.00"
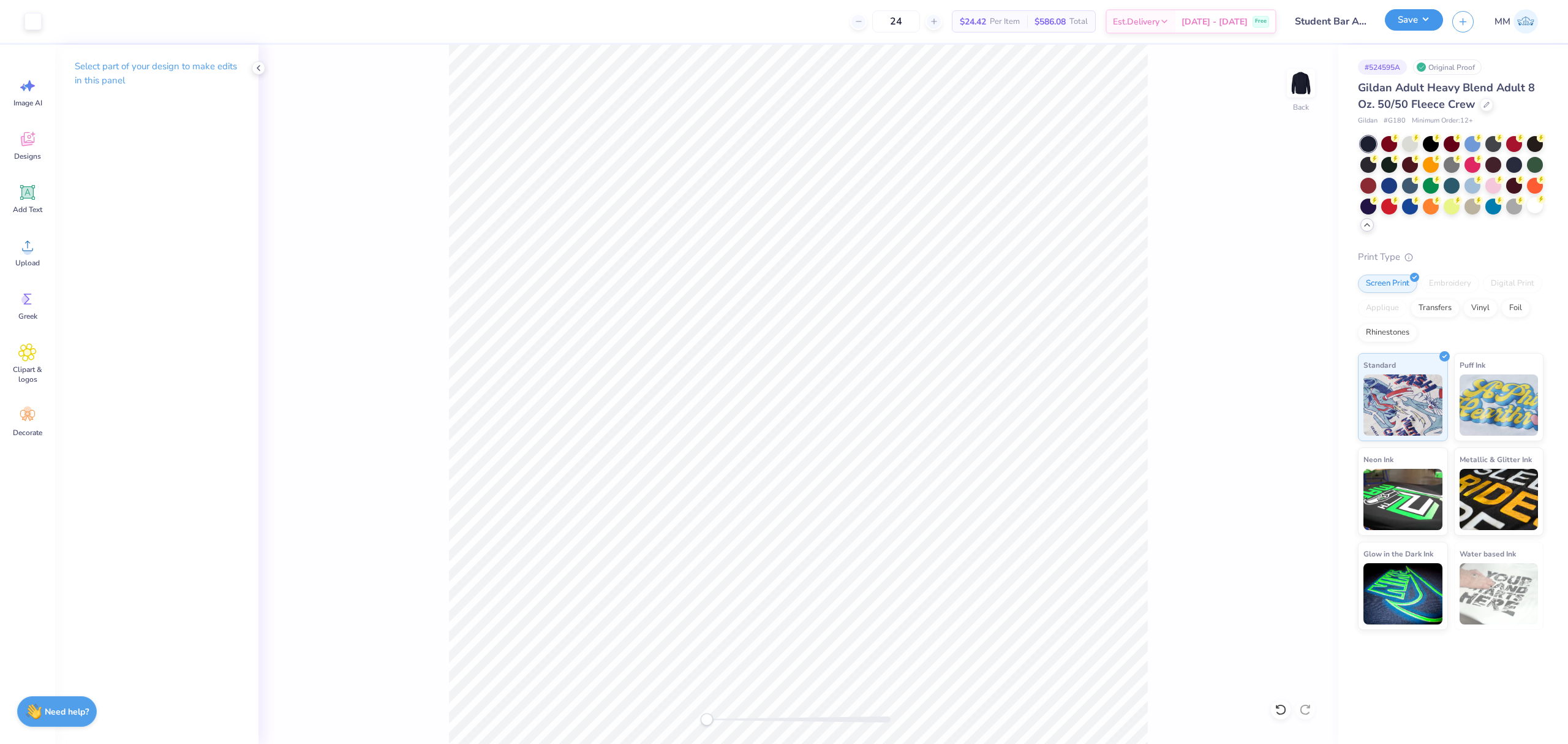
click at [1409, 22] on button "Save" at bounding box center [1414, 19] width 58 height 21
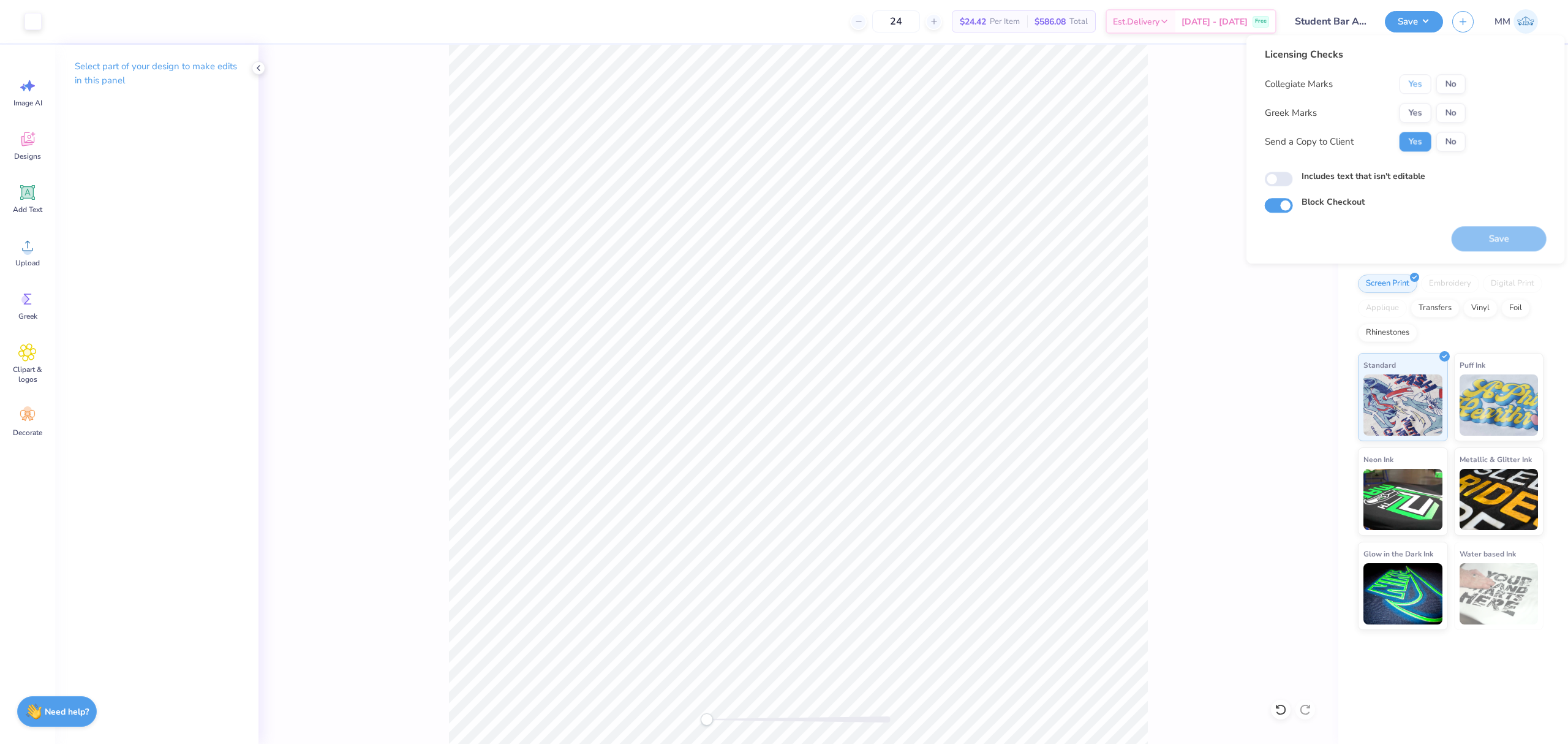
click at [1417, 82] on button "Yes" at bounding box center [1415, 84] width 32 height 19
click at [1447, 111] on button "No" at bounding box center [1451, 112] width 29 height 19
click at [1370, 174] on label "Includes text that isn't editable" at bounding box center [1363, 176] width 123 height 13
click at [1293, 174] on input "Includes text that isn't editable" at bounding box center [1278, 179] width 28 height 15
checkbox input "true"
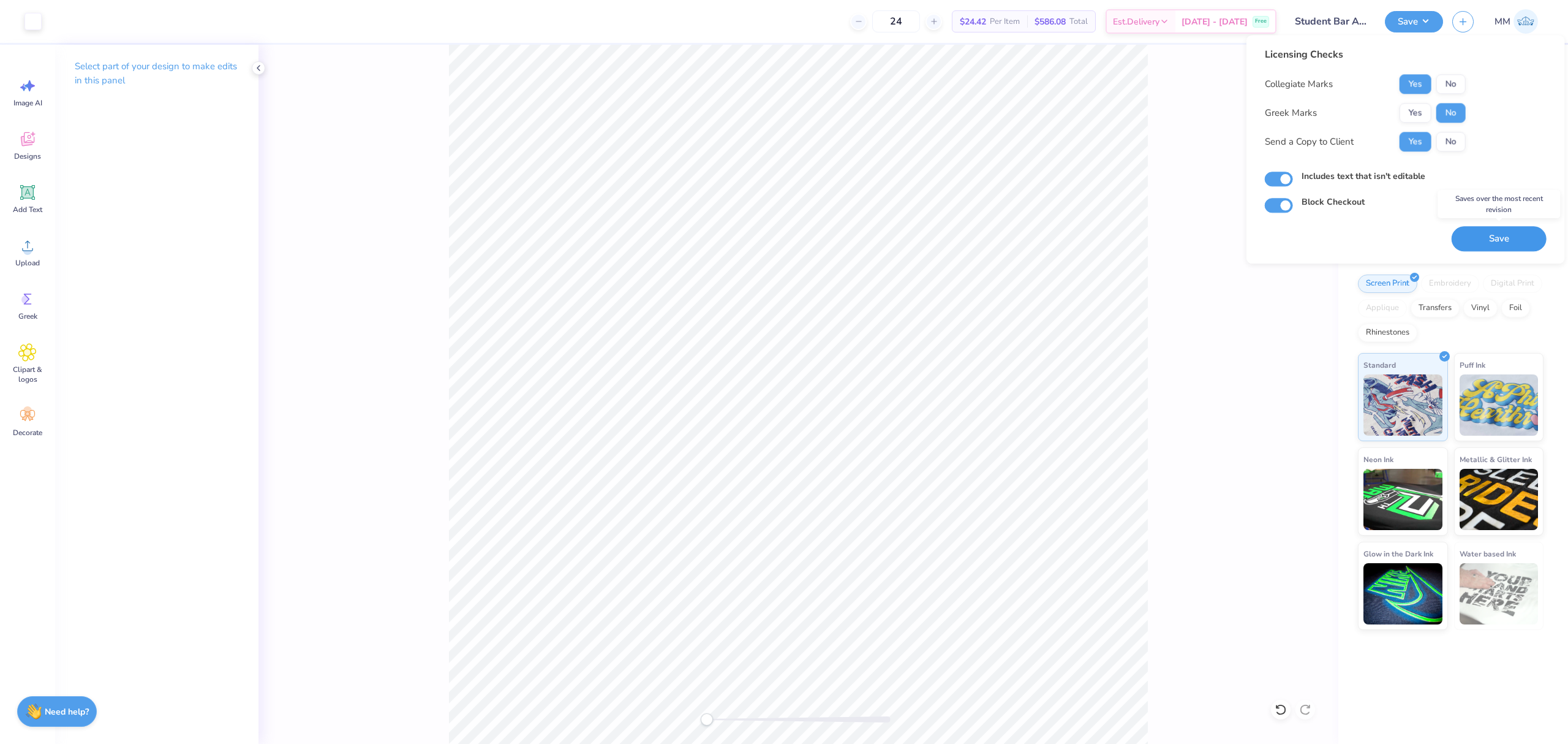
click at [1490, 236] on button "Save" at bounding box center [1499, 239] width 95 height 25
